Goal: Information Seeking & Learning: Find contact information

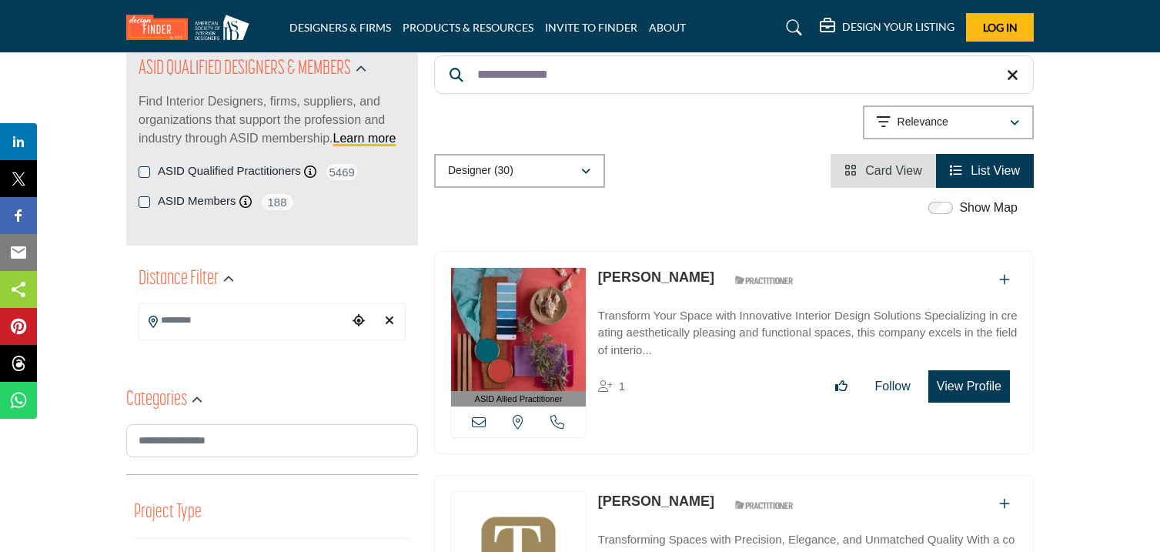
scroll to position [198, 0]
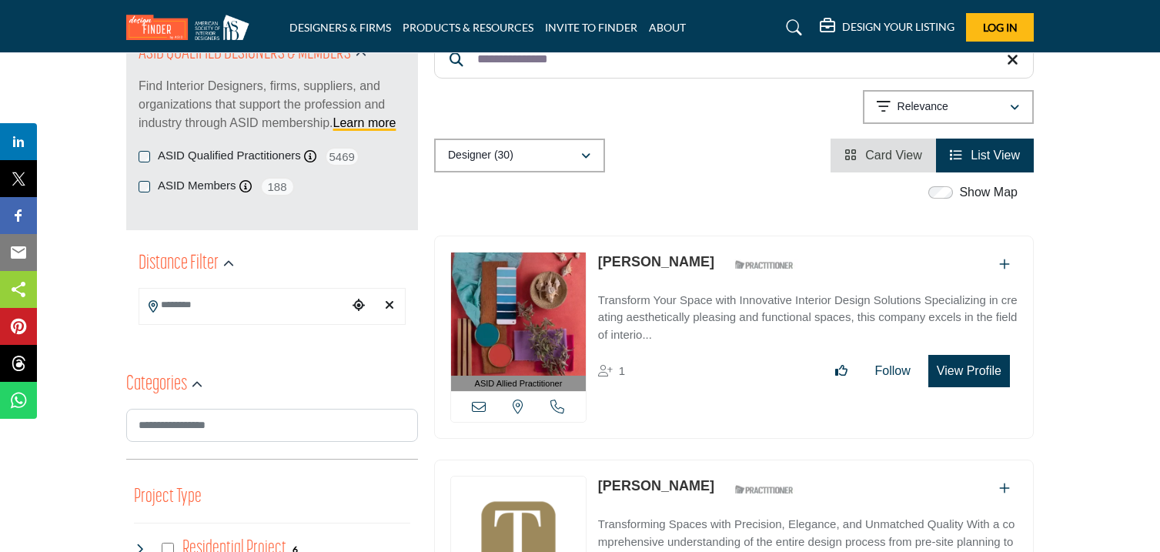
click at [260, 291] on input "Search Location" at bounding box center [243, 305] width 208 height 30
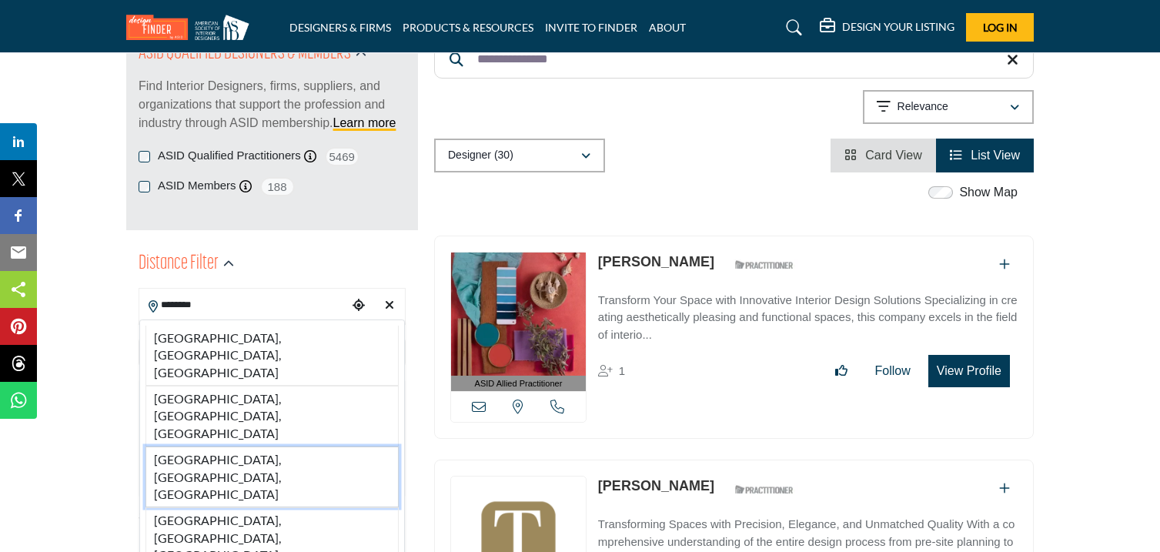
click at [166, 447] on li "[GEOGRAPHIC_DATA], [GEOGRAPHIC_DATA], [GEOGRAPHIC_DATA]" at bounding box center [272, 477] width 253 height 61
type input "**********"
type input "***"
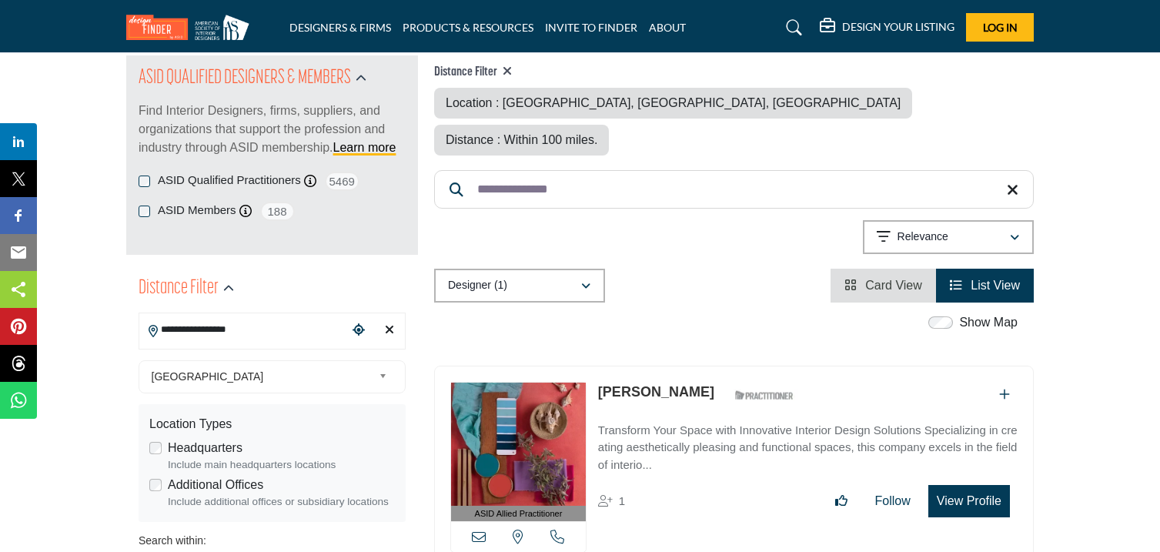
scroll to position [177, 0]
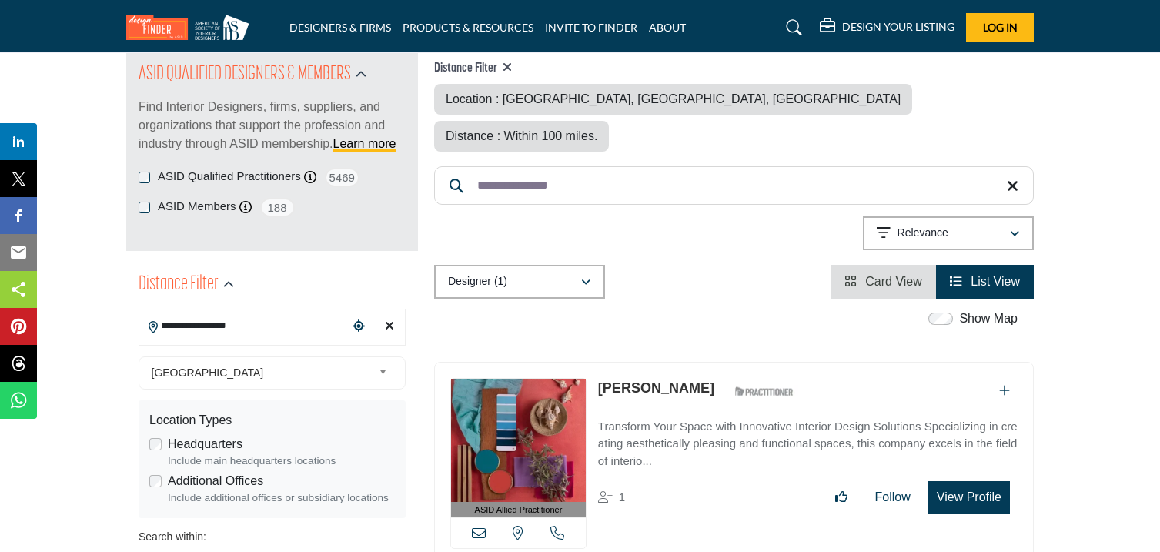
click at [511, 64] on icon at bounding box center [507, 67] width 9 height 12
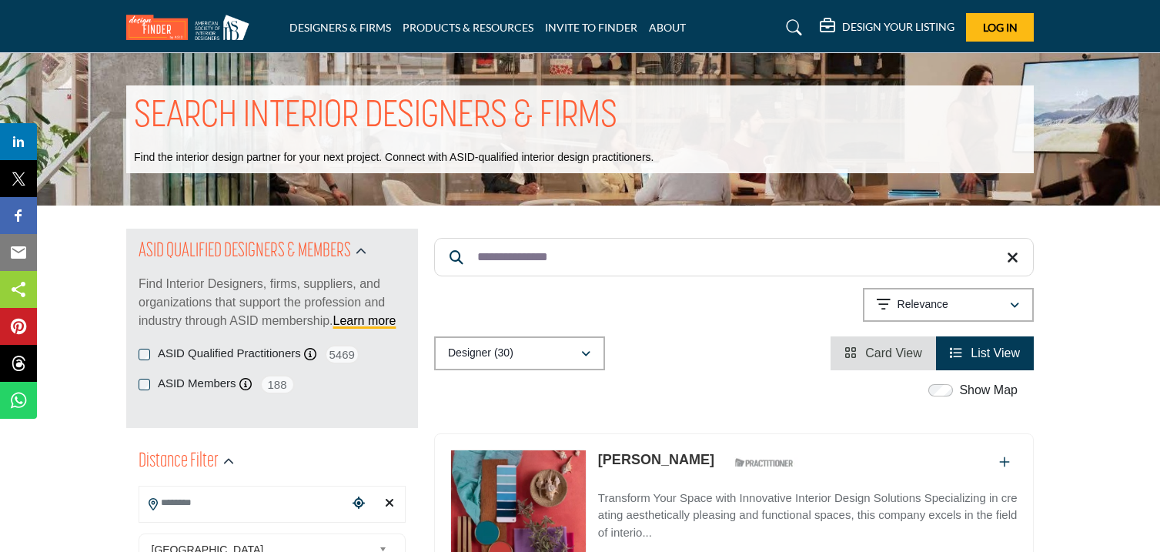
click at [1012, 256] on icon at bounding box center [1013, 257] width 12 height 15
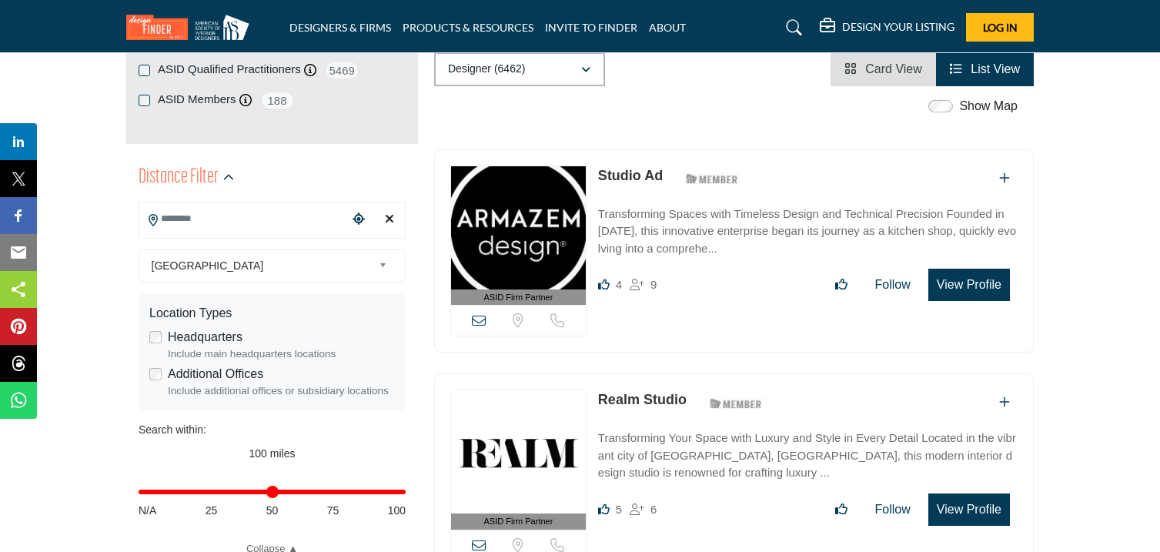
scroll to position [287, 0]
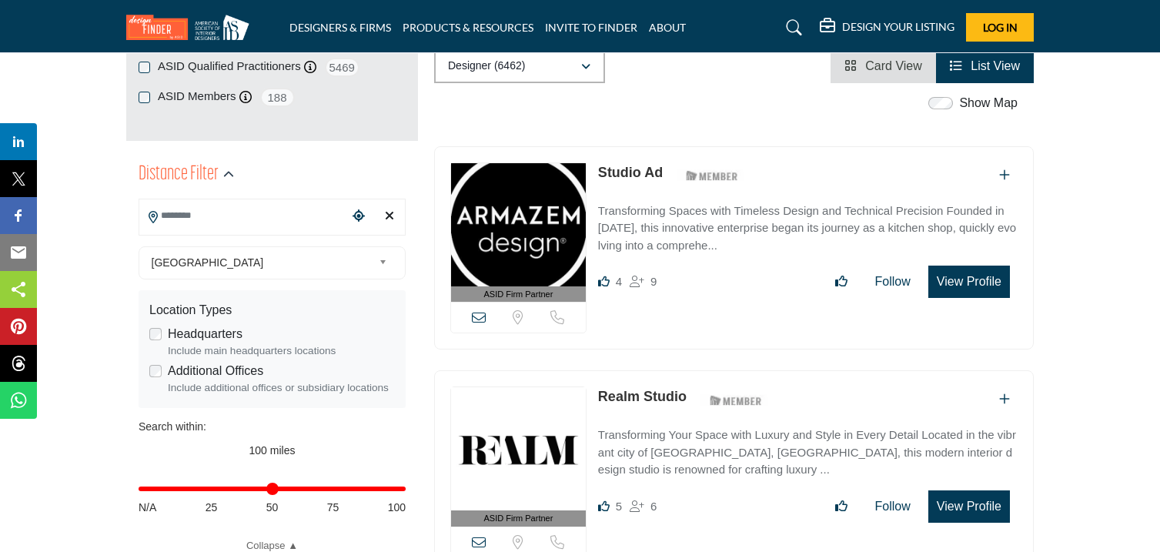
click at [253, 219] on input "Search Location" at bounding box center [243, 216] width 208 height 30
type input "**********"
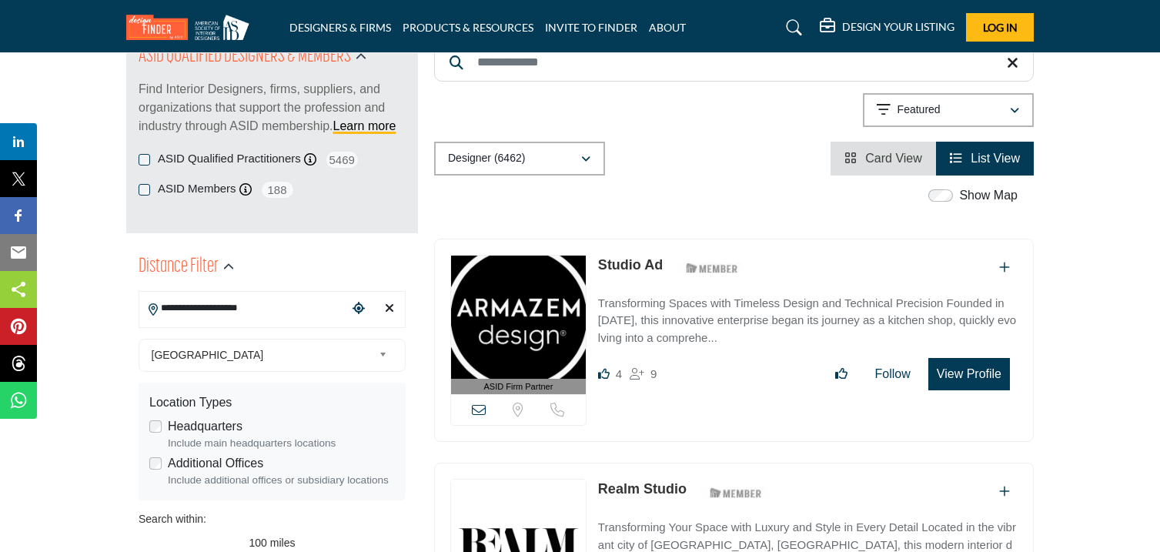
scroll to position [194, 0]
click at [392, 310] on icon "Clear search location" at bounding box center [389, 309] width 9 height 12
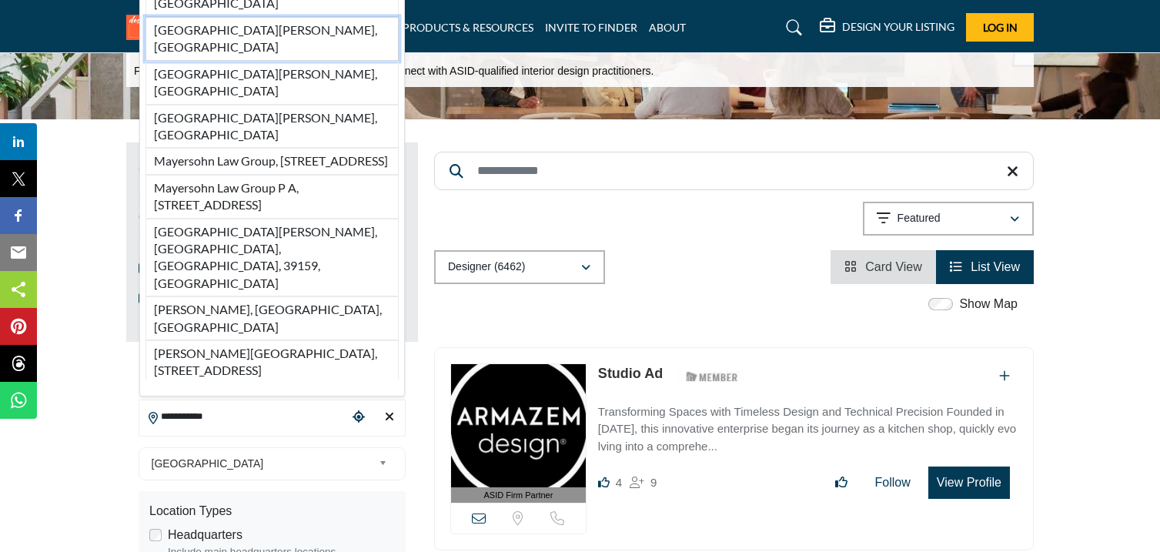
scroll to position [82, 0]
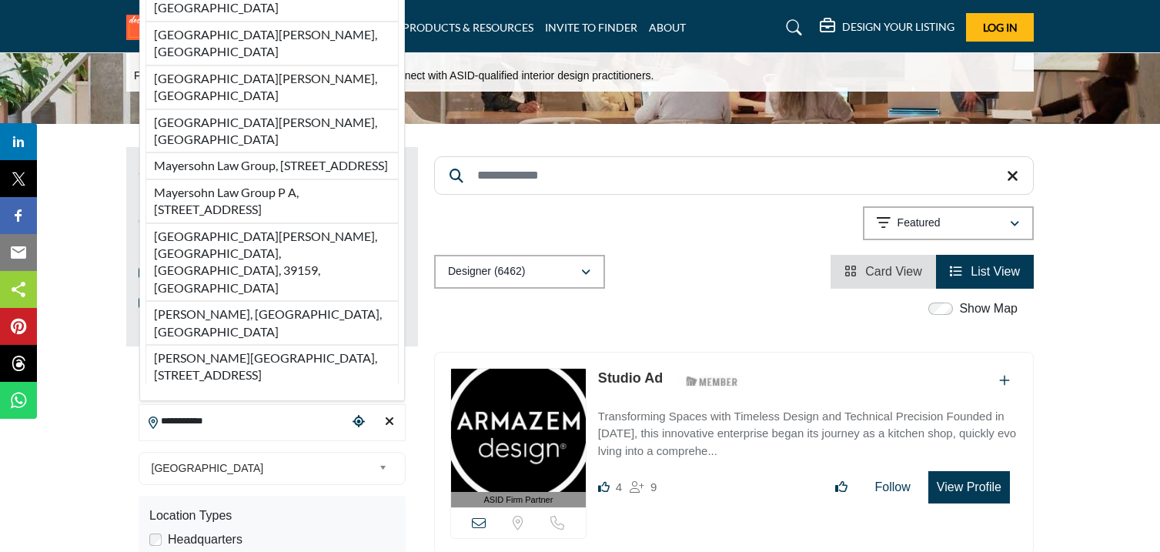
click at [247, 422] on input "**********" at bounding box center [243, 421] width 208 height 30
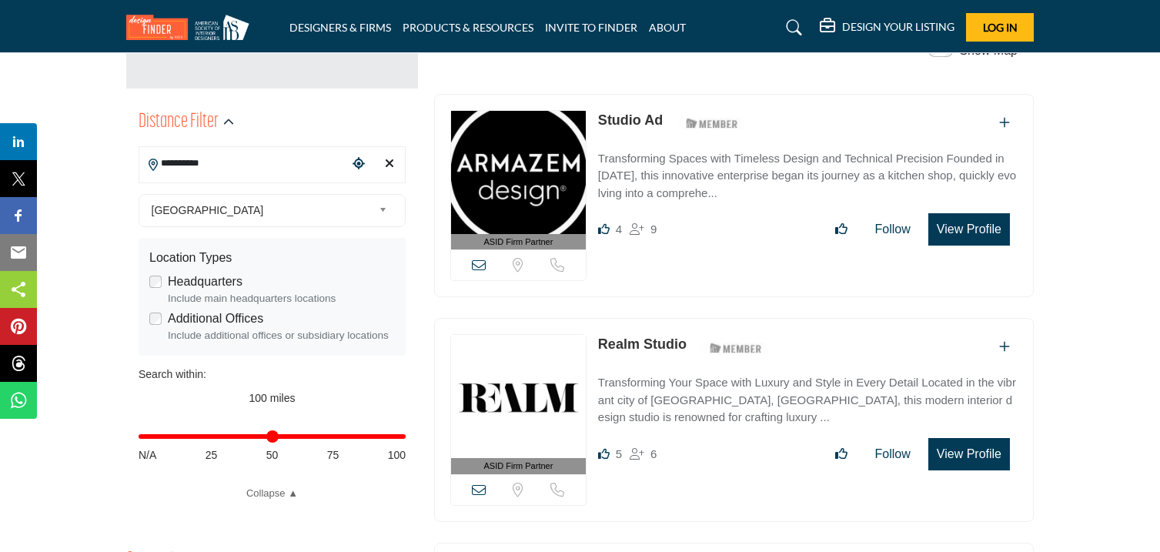
scroll to position [345, 0]
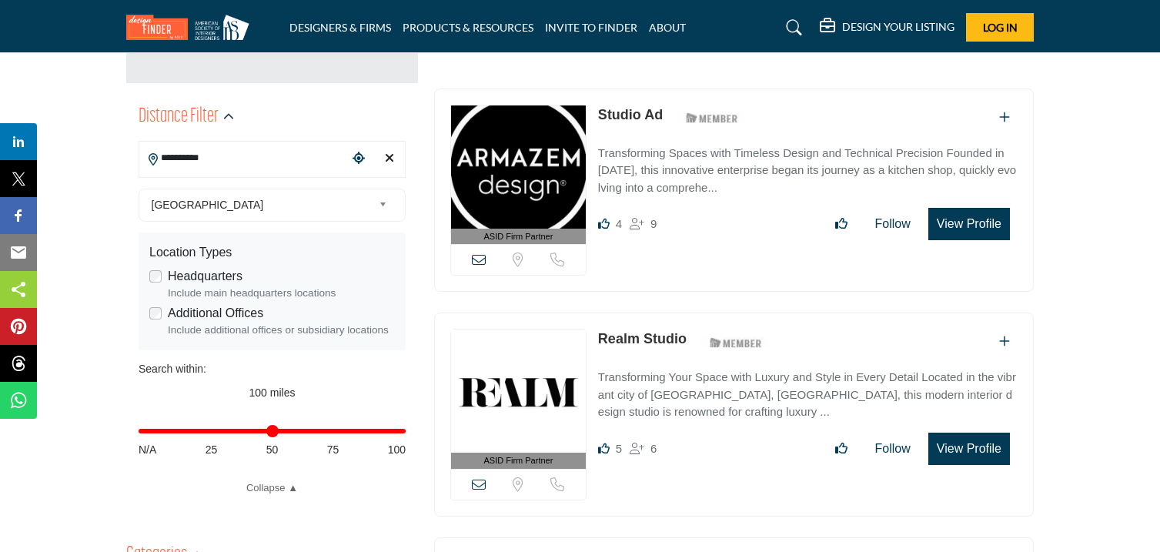
type input "**********"
click at [388, 159] on icon "Clear search location" at bounding box center [389, 158] width 9 height 12
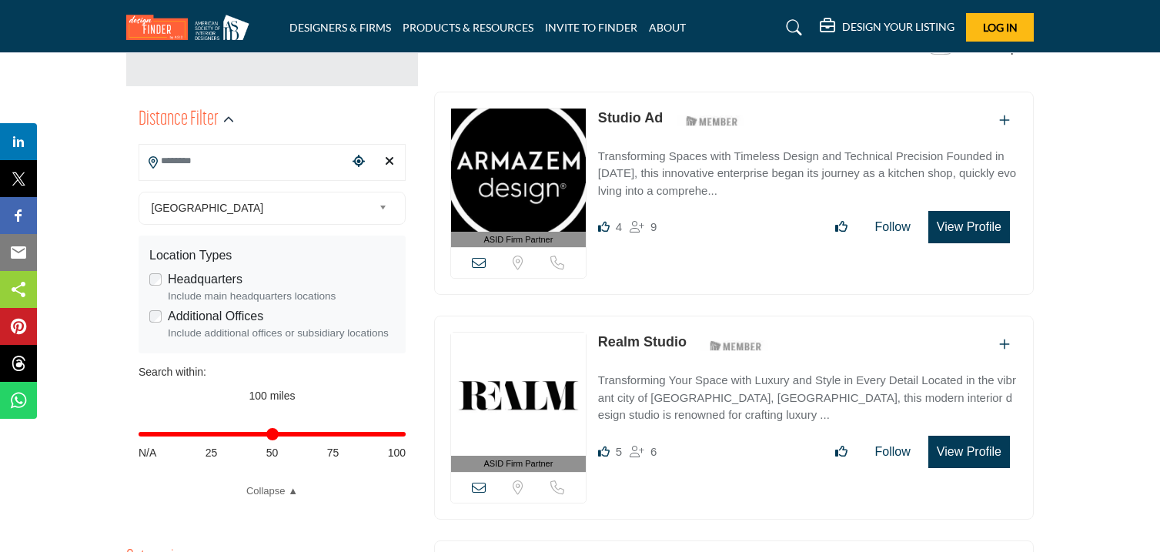
scroll to position [341, 0]
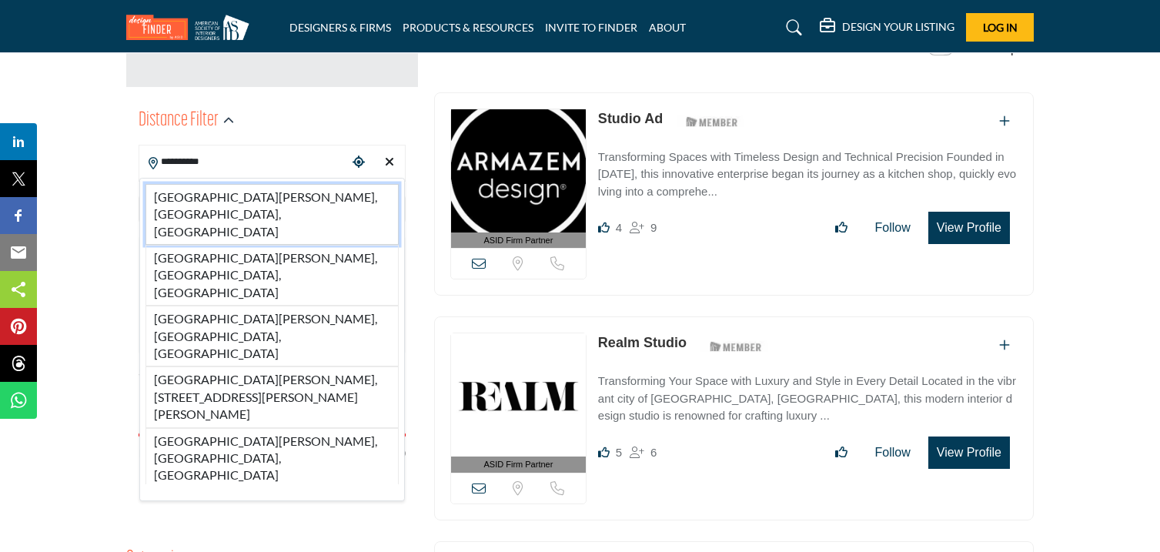
click at [226, 197] on li "[GEOGRAPHIC_DATA][PERSON_NAME], [GEOGRAPHIC_DATA], [GEOGRAPHIC_DATA]" at bounding box center [272, 214] width 253 height 61
type input "**********"
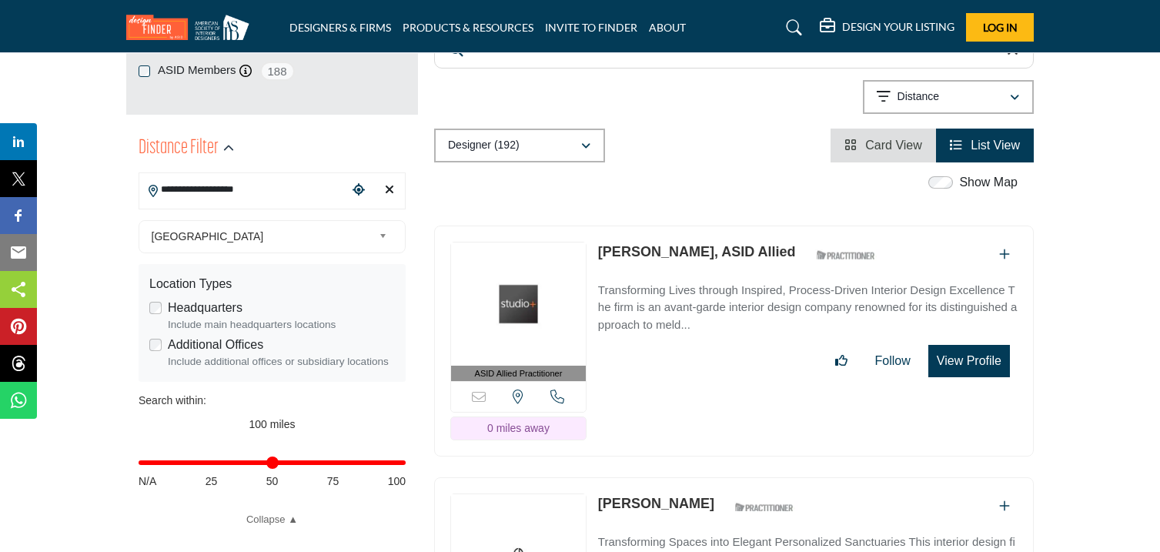
scroll to position [317, 0]
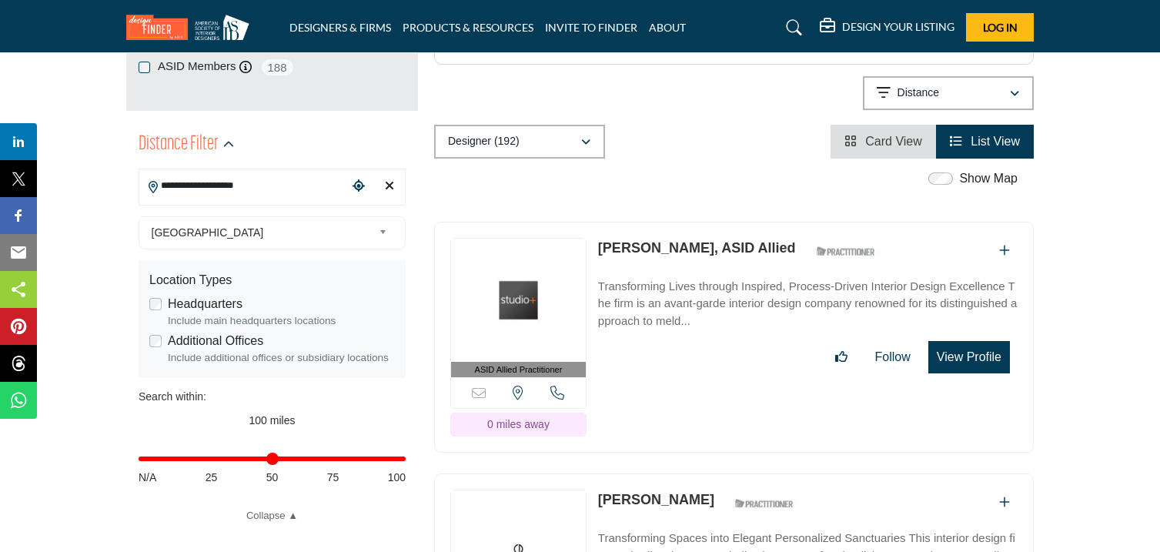
drag, startPoint x: 596, startPoint y: 200, endPoint x: 704, endPoint y: 217, distance: 109.1
click at [704, 222] on div "ASID Allied Practitioner ASID Allied Practitioners have successfully completed …" at bounding box center [734, 338] width 600 height 232
copy link "[PERSON_NAME]"
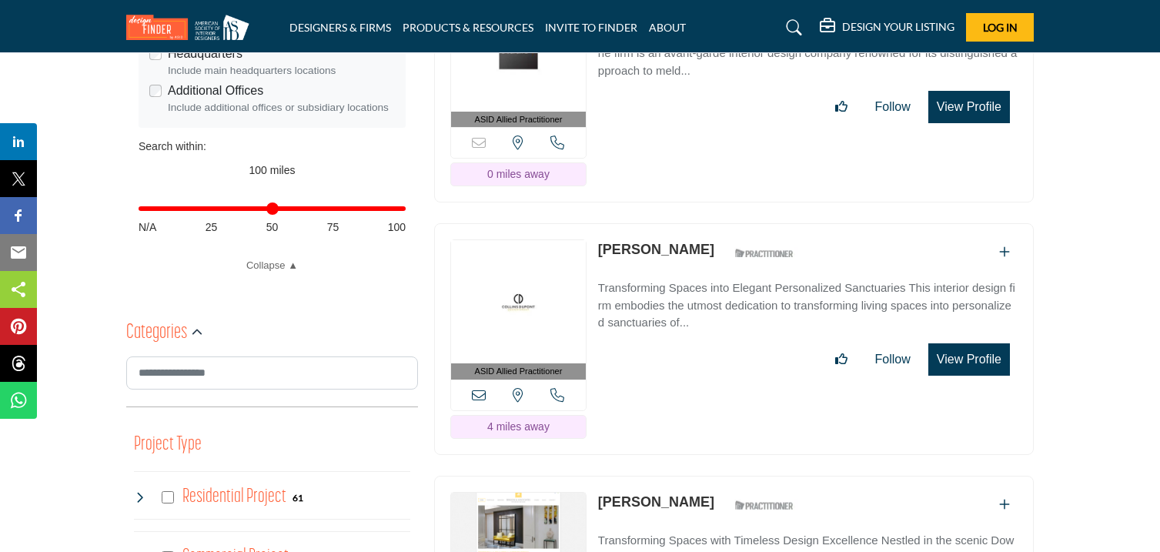
scroll to position [570, 0]
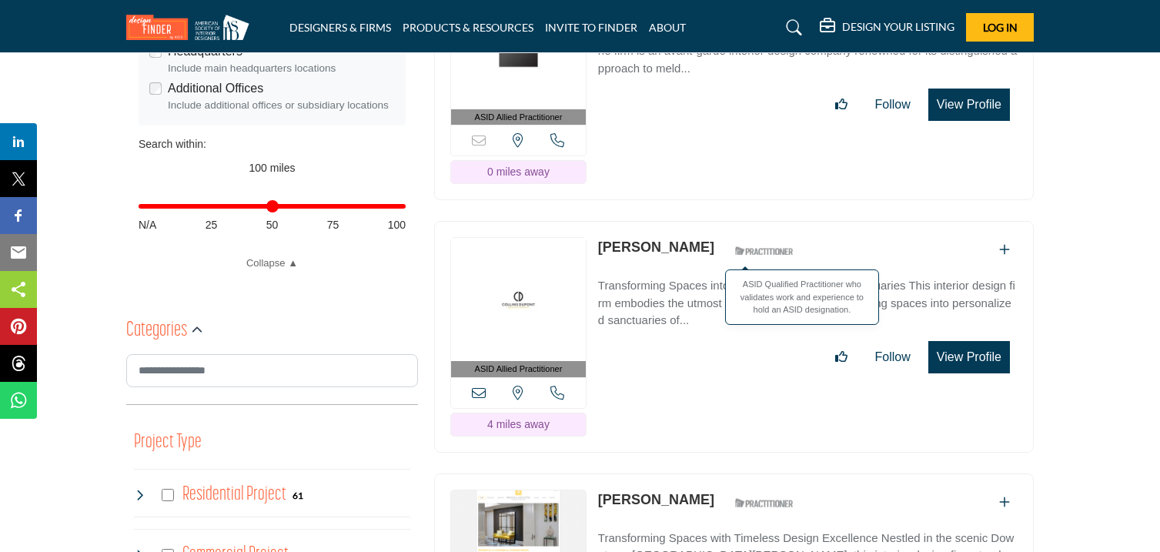
drag, startPoint x: 598, startPoint y: 196, endPoint x: 681, endPoint y: 212, distance: 84.7
click at [681, 221] on div "ASID Allied Practitioner ASID Allied Practitioners have successfully completed …" at bounding box center [734, 337] width 600 height 232
copy div "[PERSON_NAME]"
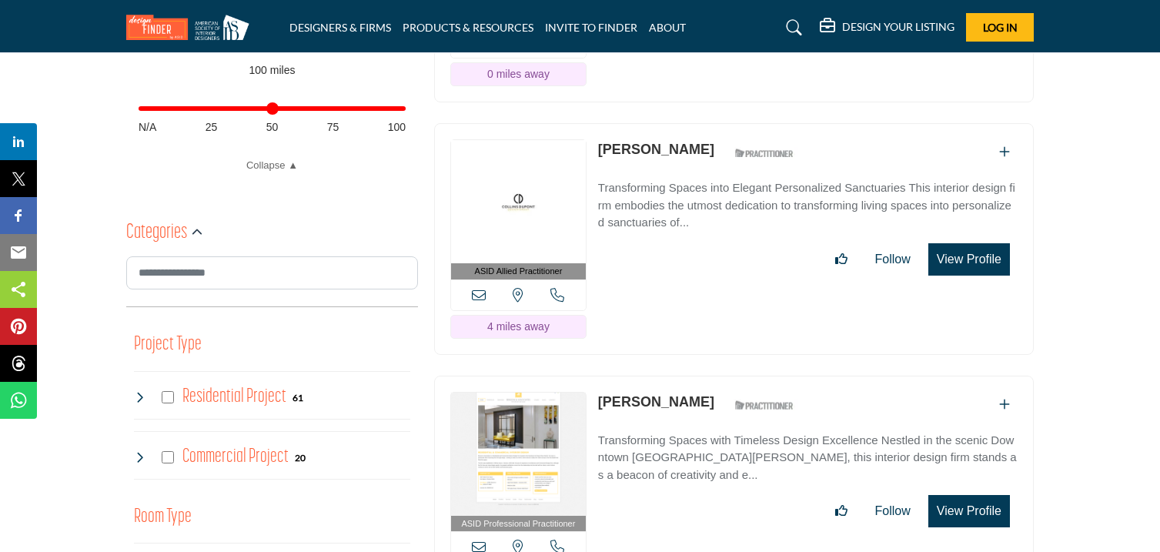
scroll to position [669, 0]
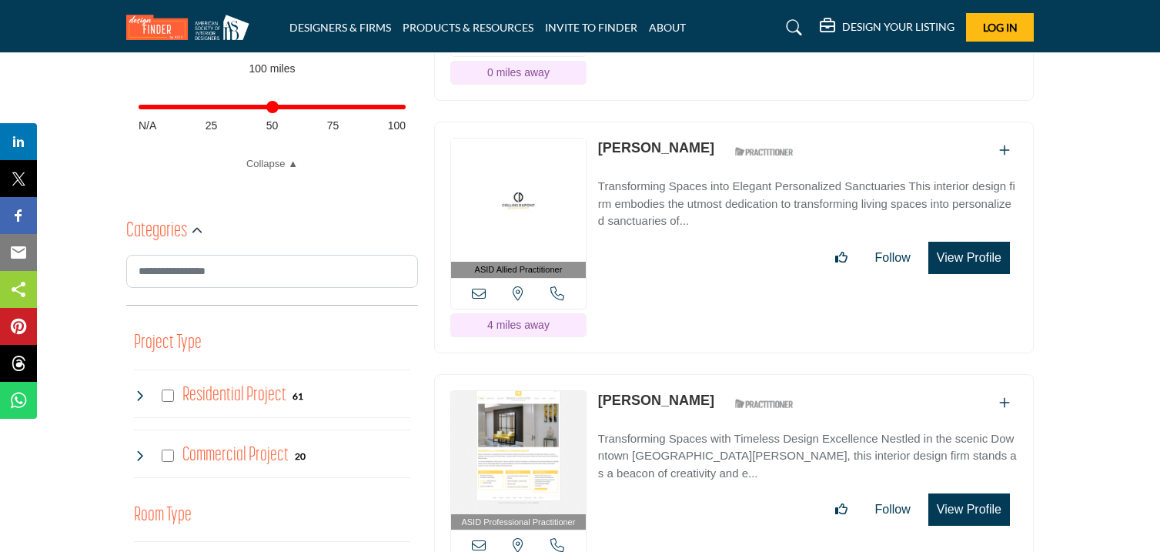
drag, startPoint x: 593, startPoint y: 346, endPoint x: 686, endPoint y: 365, distance: 95.0
click at [686, 374] on div "ASID Professional Practitioner ASID Professional Practitioners have successfull…" at bounding box center [734, 490] width 600 height 232
copy link "[PERSON_NAME]"
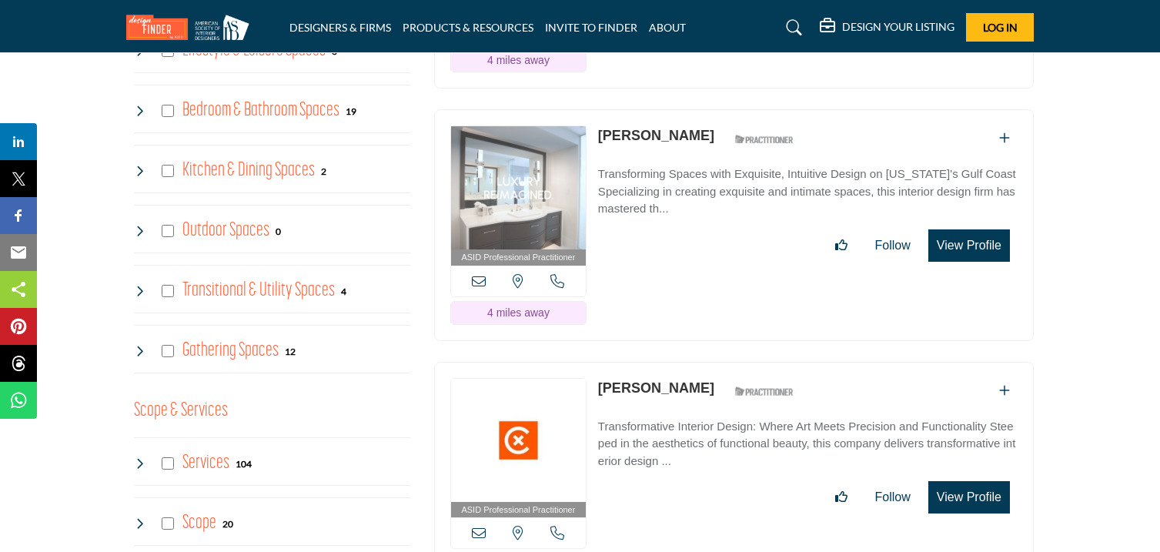
scroll to position [1187, 0]
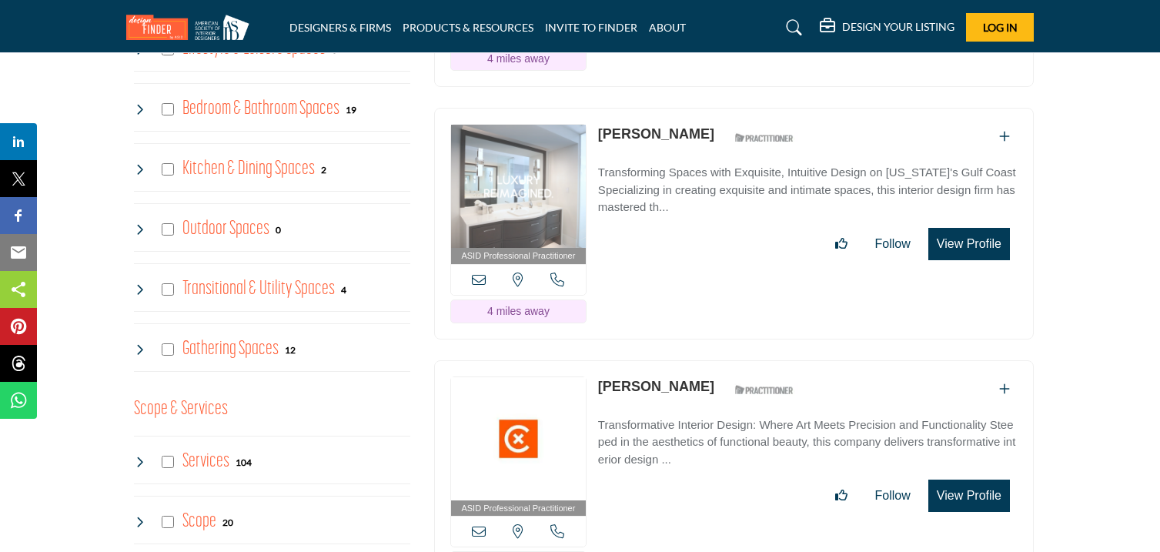
drag, startPoint x: 593, startPoint y: 79, endPoint x: 699, endPoint y: 98, distance: 107.8
click at [699, 108] on div "ASID Professional Practitioner ASID Professional Practitioners have successfull…" at bounding box center [734, 224] width 600 height 232
copy link "[PERSON_NAME]"
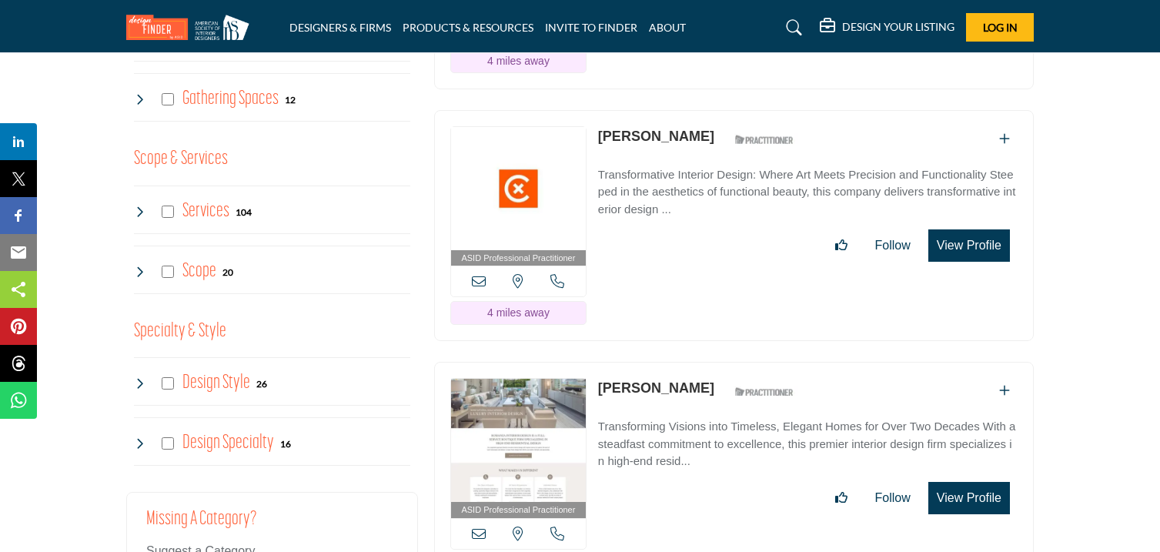
scroll to position [1440, 0]
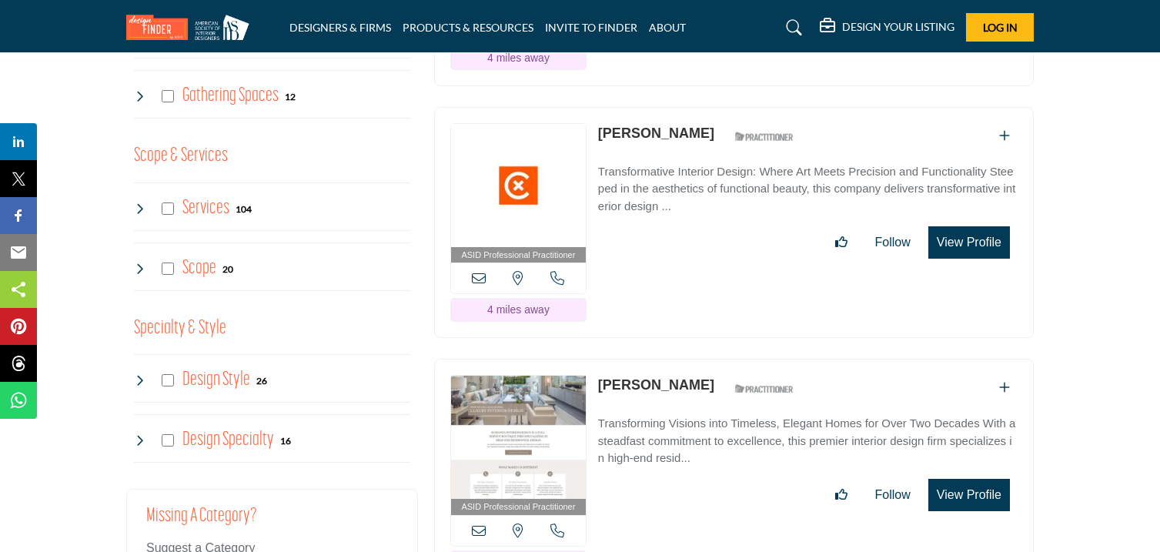
drag, startPoint x: 594, startPoint y: 83, endPoint x: 684, endPoint y: 101, distance: 91.8
click at [684, 107] on div "ASID Professional Practitioner ASID Professional Practitioners have successfull…" at bounding box center [734, 223] width 600 height 232
copy link "[PERSON_NAME]"
drag, startPoint x: 594, startPoint y: 334, endPoint x: 682, endPoint y: 352, distance: 89.5
click at [682, 359] on div "ASID Professional Practitioner ASID Professional Practitioners have successfull…" at bounding box center [734, 475] width 600 height 232
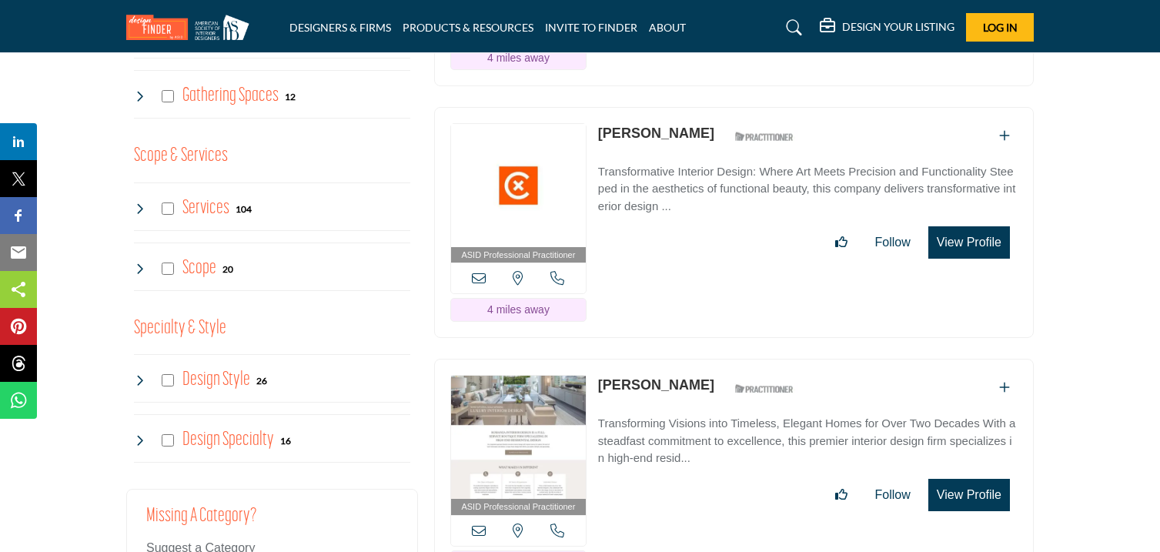
copy link "[PERSON_NAME]"
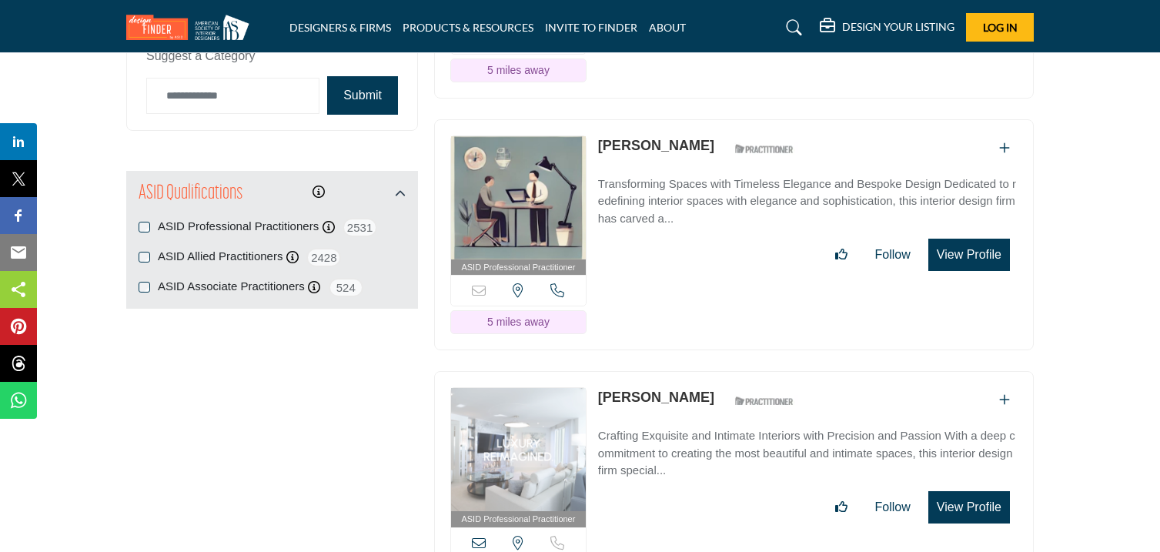
scroll to position [1939, 0]
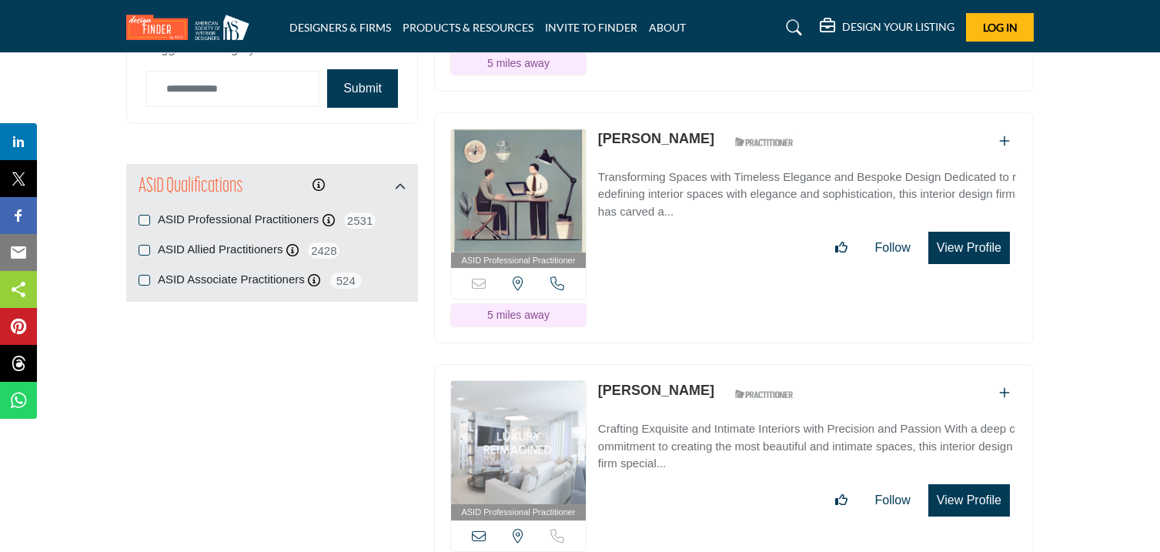
drag, startPoint x: 593, startPoint y: 89, endPoint x: 669, endPoint y: 108, distance: 78.6
click at [669, 112] on div "ASID Professional Practitioner ASID Professional Practitioners have successfull…" at bounding box center [734, 228] width 600 height 232
copy link "[PERSON_NAME]"
drag, startPoint x: 595, startPoint y: 340, endPoint x: 678, endPoint y: 358, distance: 85.0
click at [678, 364] on div "ASID Professional Practitioner ASID Professional Practitioners have successfull…" at bounding box center [734, 480] width 600 height 232
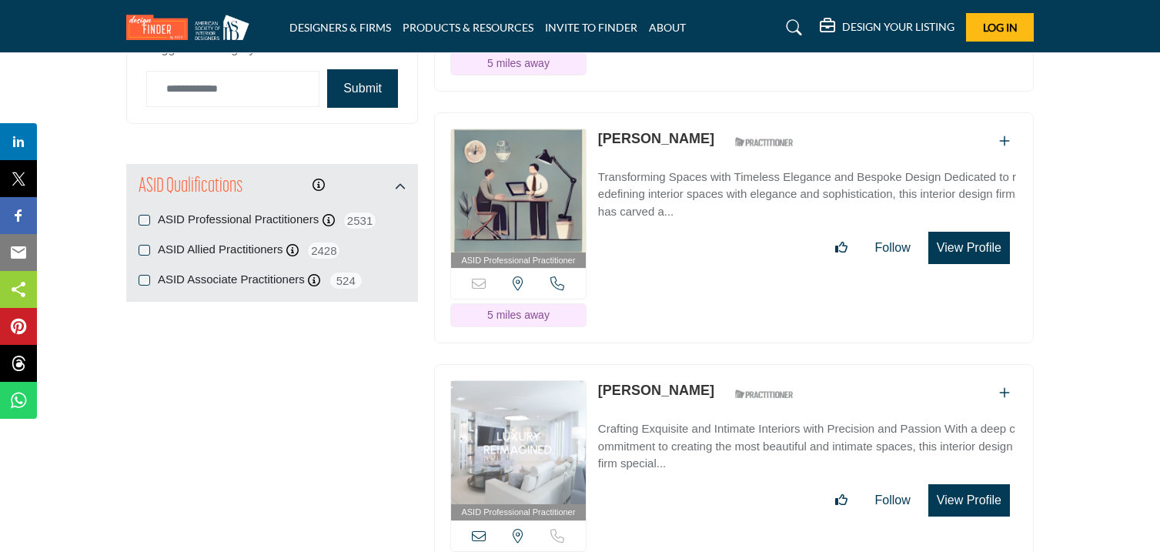
copy link "[PERSON_NAME]"
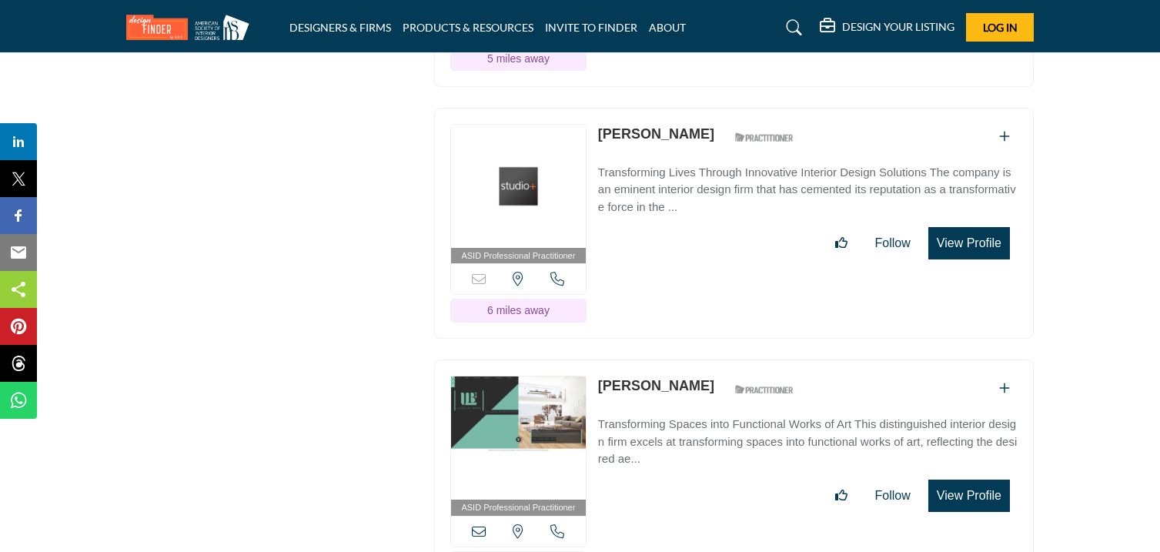
scroll to position [2450, 0]
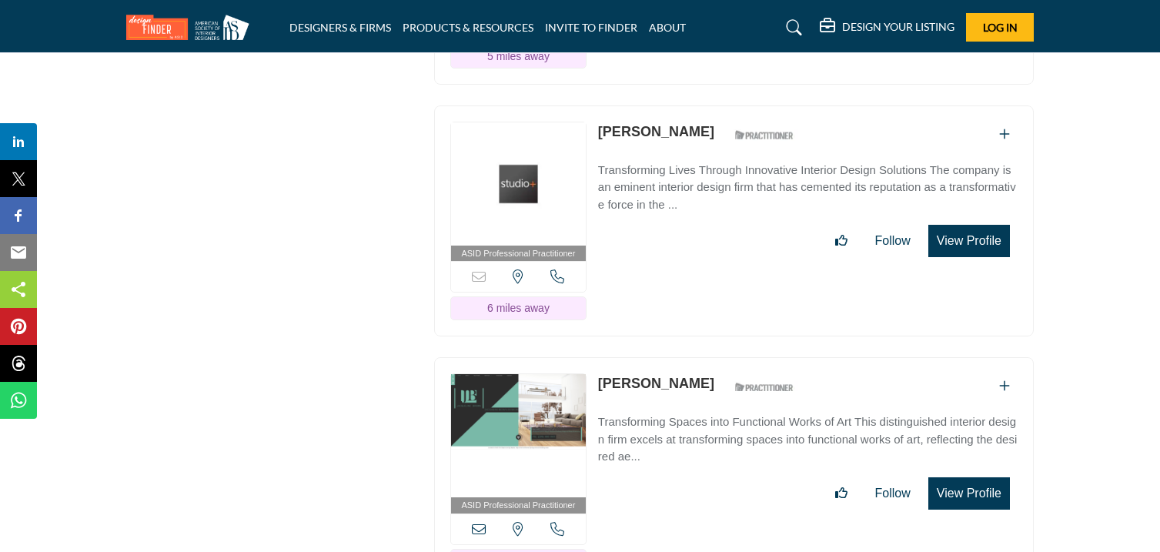
drag, startPoint x: 594, startPoint y: 82, endPoint x: 688, endPoint y: 99, distance: 96.2
click at [688, 105] on div "ASID Professional Practitioner ASID Professional Practitioners have successfull…" at bounding box center [734, 221] width 600 height 232
copy link "[PERSON_NAME]"
drag, startPoint x: 595, startPoint y: 335, endPoint x: 708, endPoint y: 354, distance: 114.8
click at [708, 357] on div "ASID Professional Practitioner ASID Professional Practitioners have successfull…" at bounding box center [734, 473] width 600 height 232
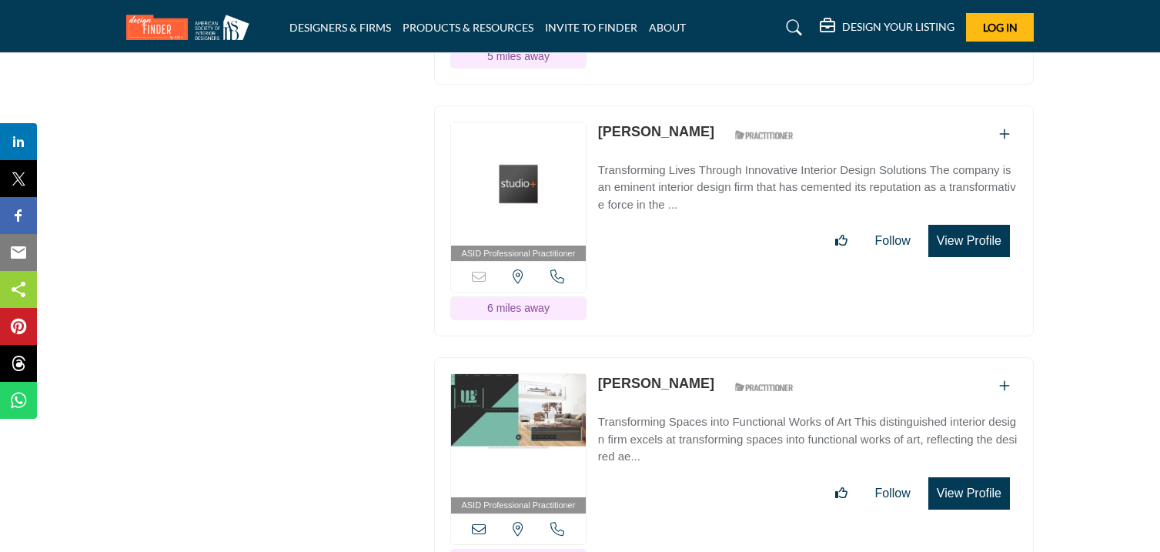
copy link "[PERSON_NAME]"
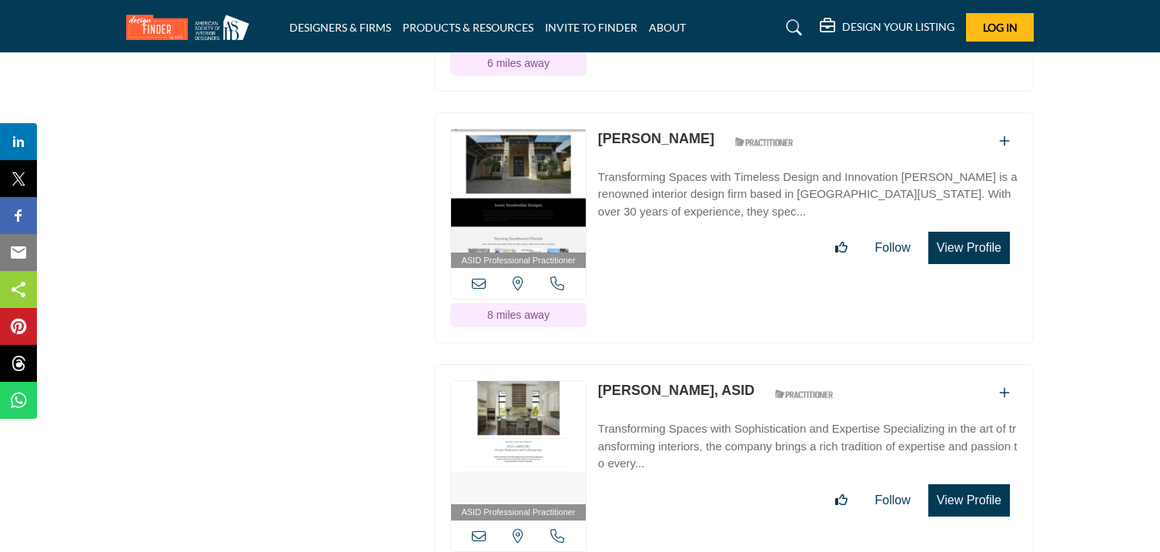
scroll to position [2949, 0]
drag, startPoint x: 591, startPoint y: 90, endPoint x: 647, endPoint y: 103, distance: 57.7
click at [647, 112] on div "ASID Professional Practitioner ASID Professional Practitioners have successfull…" at bounding box center [734, 228] width 600 height 232
click at [647, 130] on link "[PERSON_NAME]" at bounding box center [656, 137] width 116 height 15
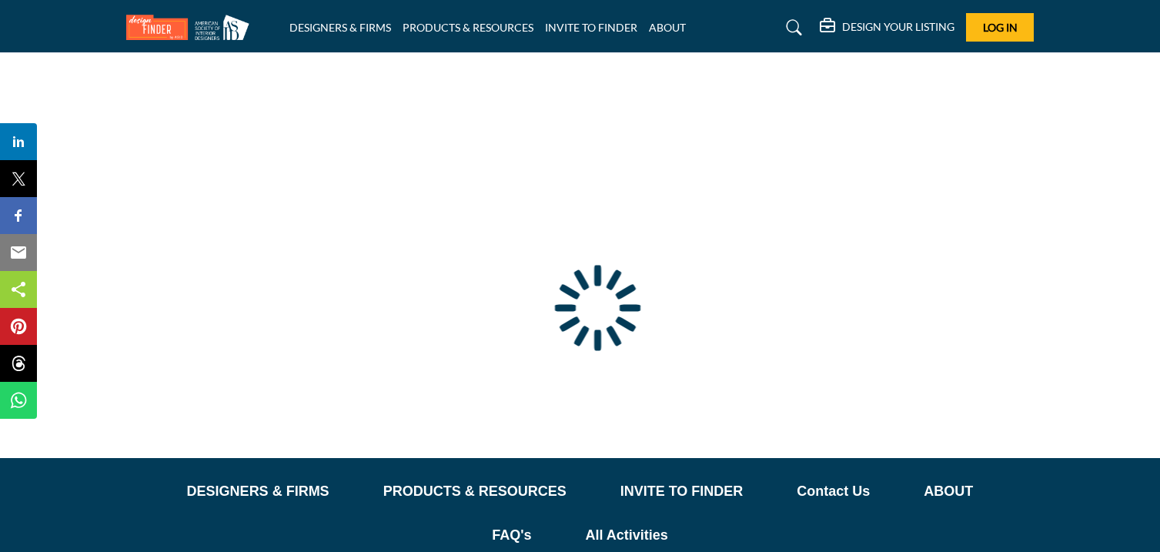
scroll to position [138, 0]
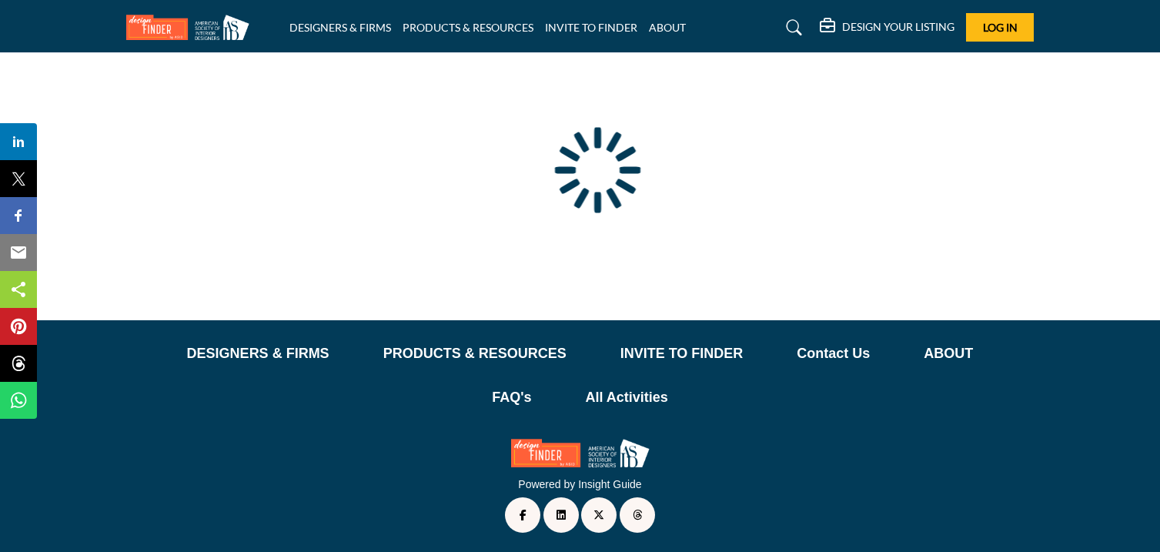
type input "**********"
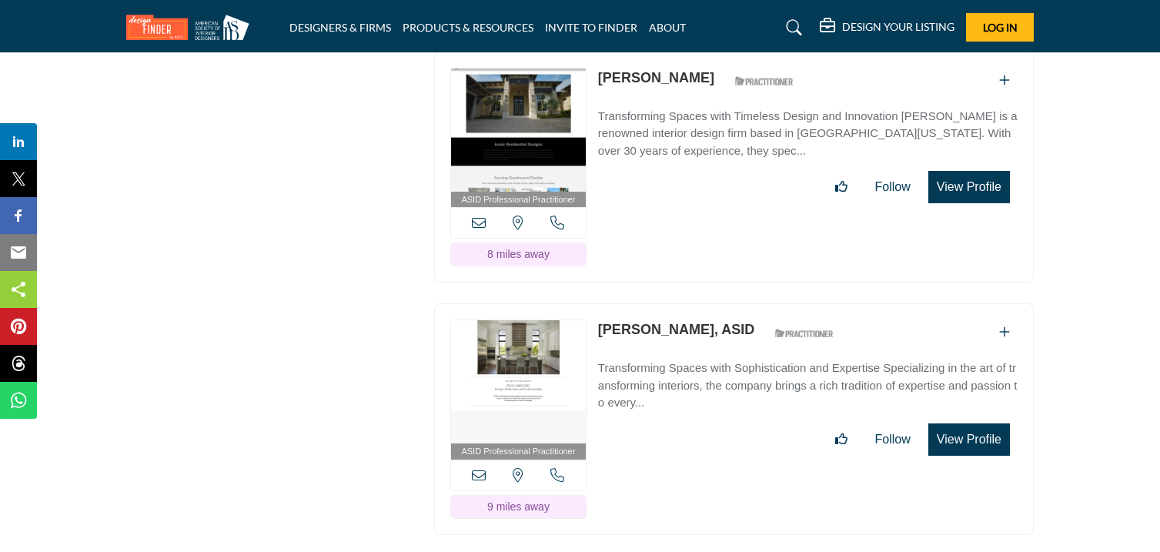
scroll to position [2975, 0]
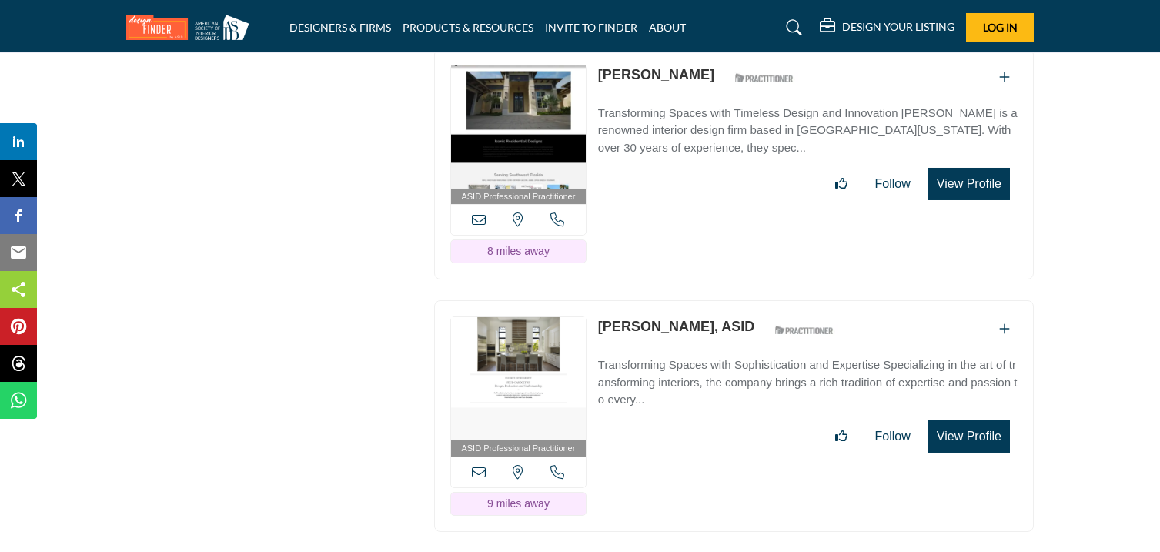
drag, startPoint x: 597, startPoint y: 64, endPoint x: 691, endPoint y: 78, distance: 94.9
click at [691, 78] on div "ASID Professional Practitioner ASID Professional Practitioners have successfull…" at bounding box center [734, 165] width 600 height 232
copy link "[PERSON_NAME]"
drag, startPoint x: 592, startPoint y: 313, endPoint x: 664, endPoint y: 336, distance: 75.7
click at [664, 336] on div "ASID Professional Practitioner ASID Professional Practitioners have successfull…" at bounding box center [734, 416] width 600 height 232
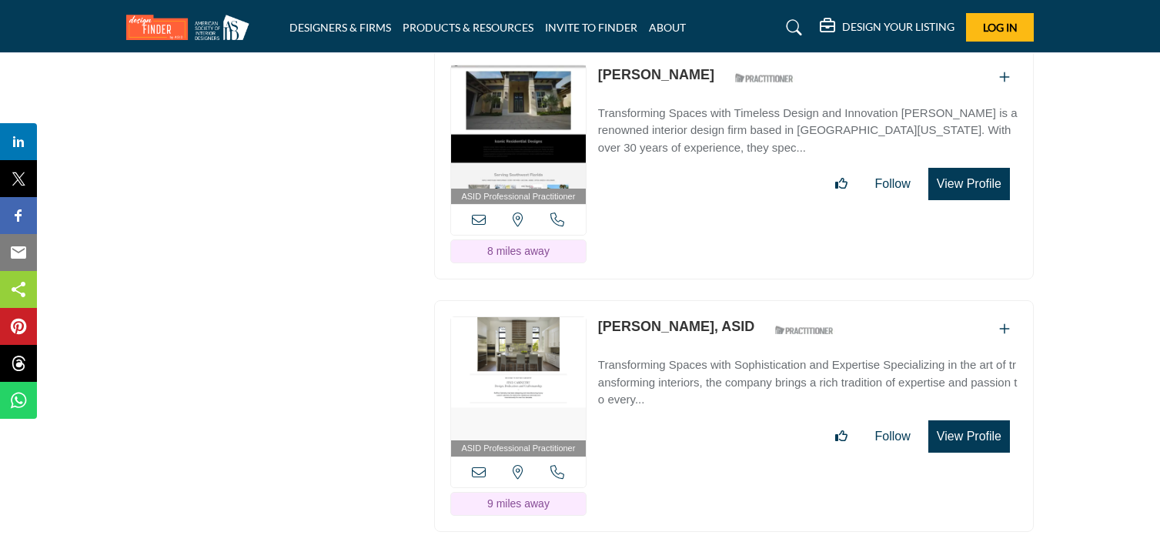
click at [332, 297] on div "ASID QUALIFIED DESIGNERS & MEMBERS Find Interior Designers, firms, suppliers, a…" at bounding box center [273, 141] width 308 height 5775
drag, startPoint x: 595, startPoint y: 323, endPoint x: 697, endPoint y: 339, distance: 102.8
click at [697, 339] on div "ASID Professional Practitioner ASID Professional Practitioners have successfull…" at bounding box center [734, 416] width 600 height 232
copy link "Meghan Ruffino"
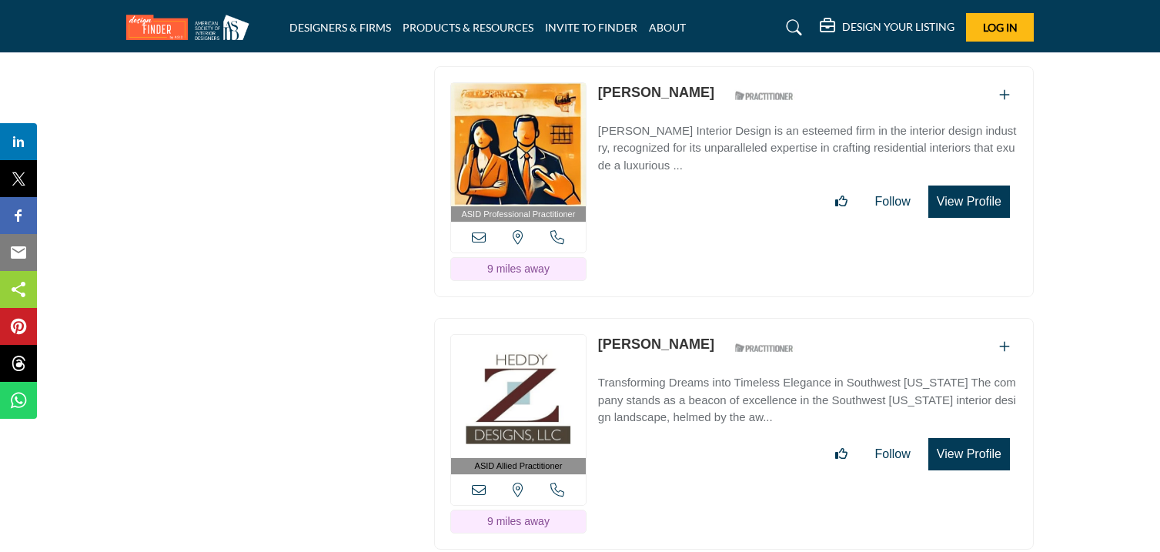
scroll to position [3464, 0]
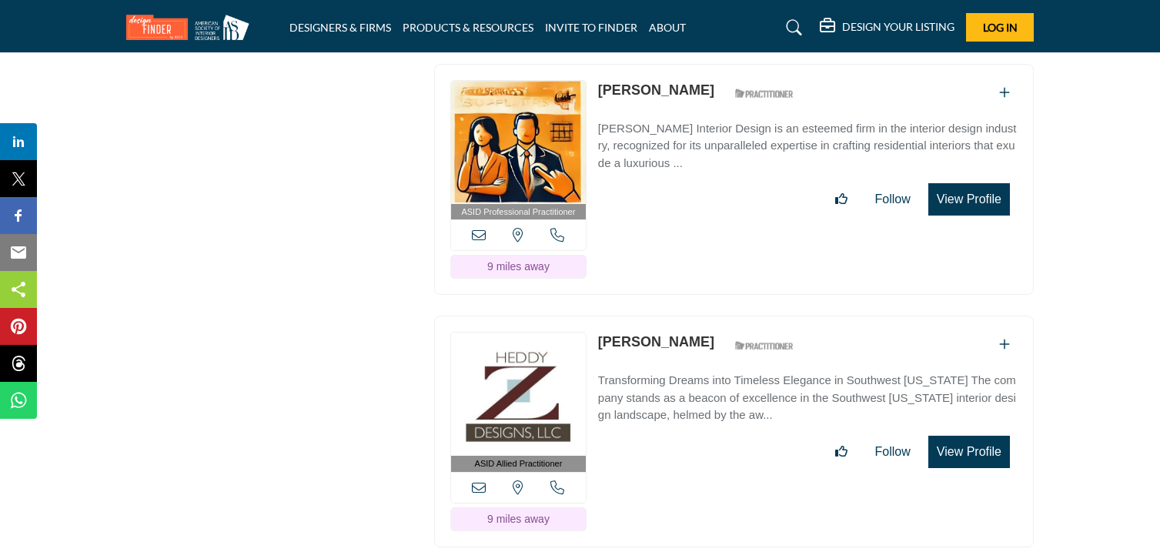
drag, startPoint x: 597, startPoint y: 89, endPoint x: 664, endPoint y: 104, distance: 68.7
click at [664, 104] on div "Lora Potts ASID Qualified Practitioner who validates work and experience to hol…" at bounding box center [700, 93] width 204 height 27
copy link "[PERSON_NAME]"
drag, startPoint x: 595, startPoint y: 337, endPoint x: 707, endPoint y: 354, distance: 113.7
click at [707, 354] on div "ASID Allied Practitioner ASID Allied Practitioners have successfully completed …" at bounding box center [734, 432] width 600 height 232
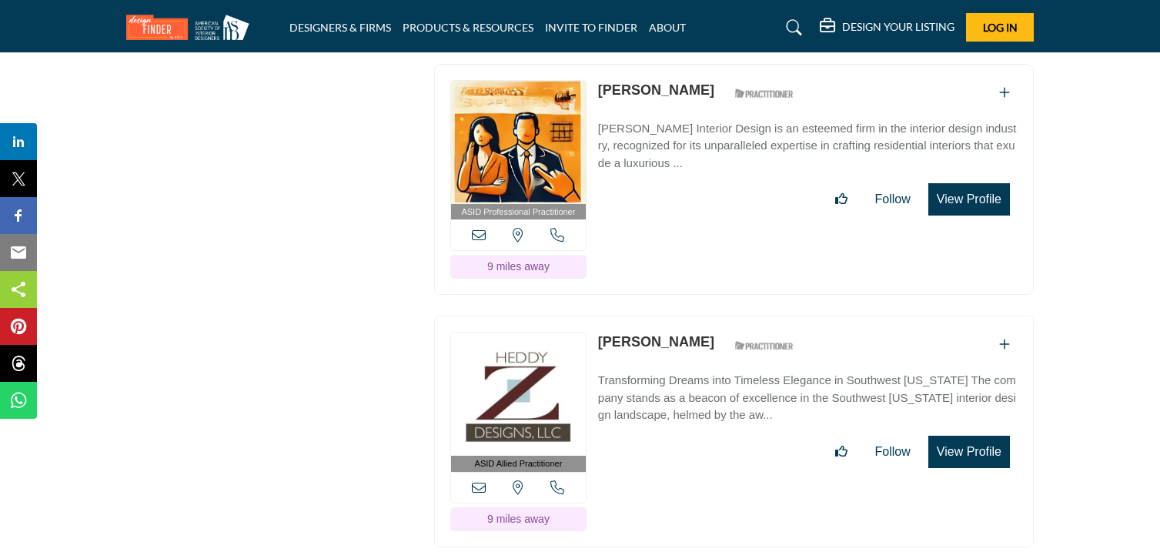
copy link "[PERSON_NAME]"
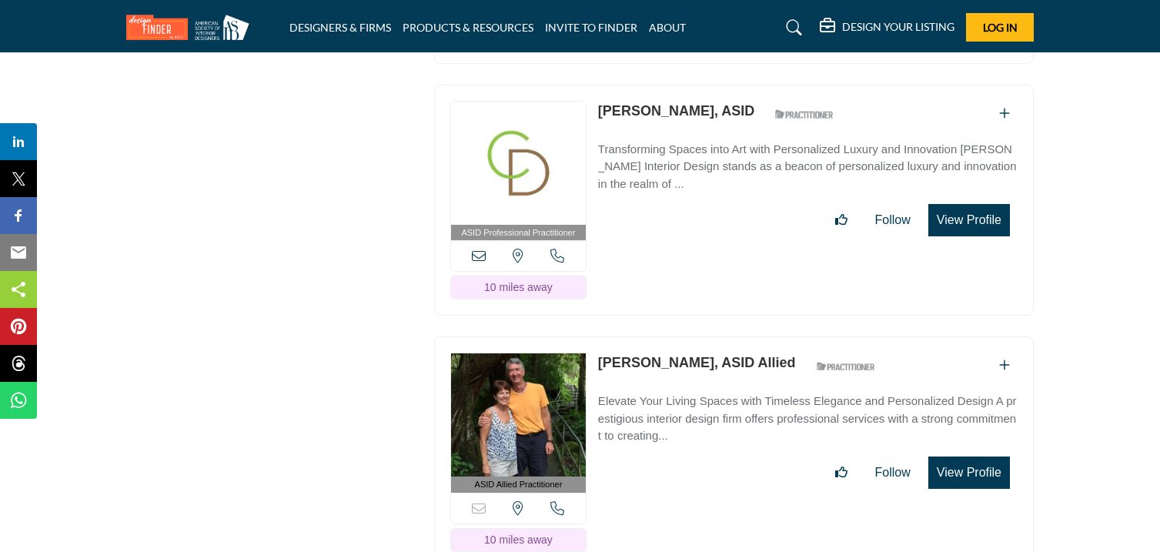
scroll to position [3949, 0]
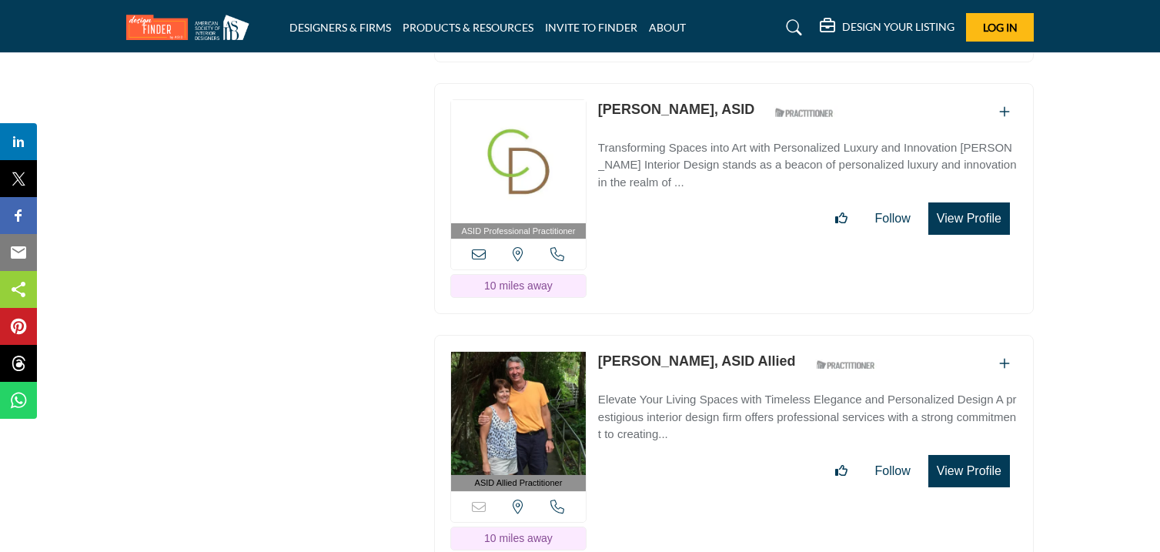
drag, startPoint x: 593, startPoint y: 106, endPoint x: 724, endPoint y: 119, distance: 132.3
click at [724, 119] on div "ASID Professional Practitioner ASID Professional Practitioners have successfull…" at bounding box center [734, 199] width 600 height 232
copy link "Constance Davidson"
drag, startPoint x: 594, startPoint y: 360, endPoint x: 690, endPoint y: 372, distance: 97.0
click at [690, 372] on div "ASID Allied Practitioner ASID Allied Practitioners have successfully completed …" at bounding box center [734, 451] width 600 height 232
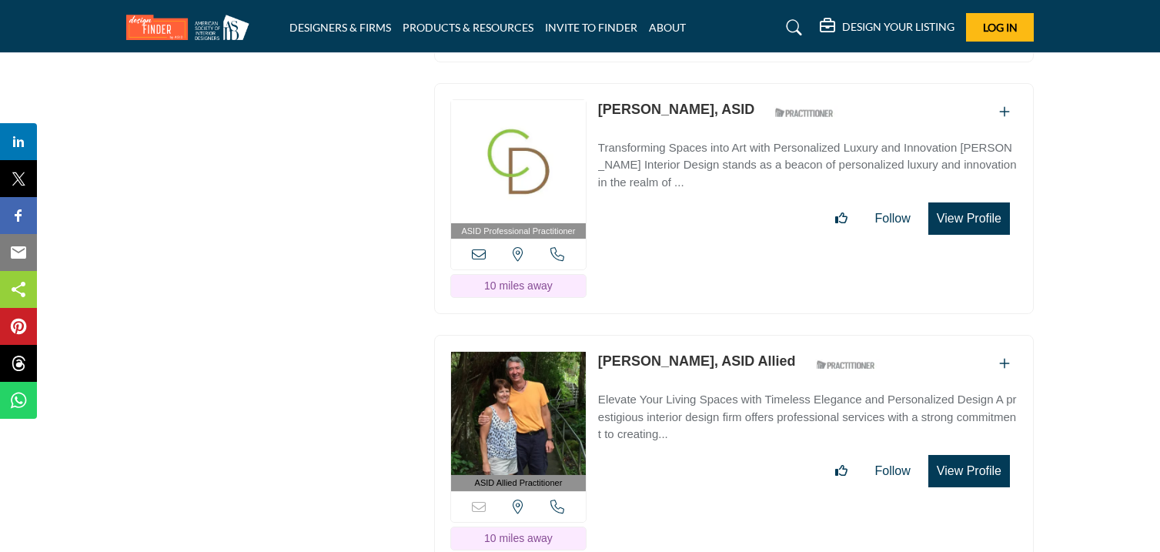
copy link "Renee Degelau"
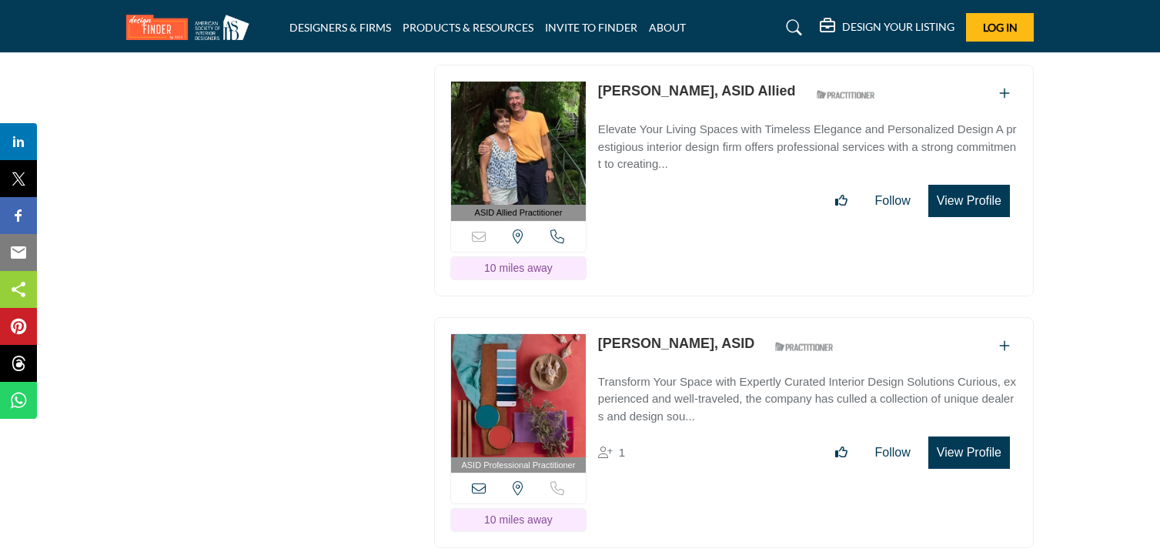
scroll to position [4223, 0]
